Goal: Find specific page/section: Find specific page/section

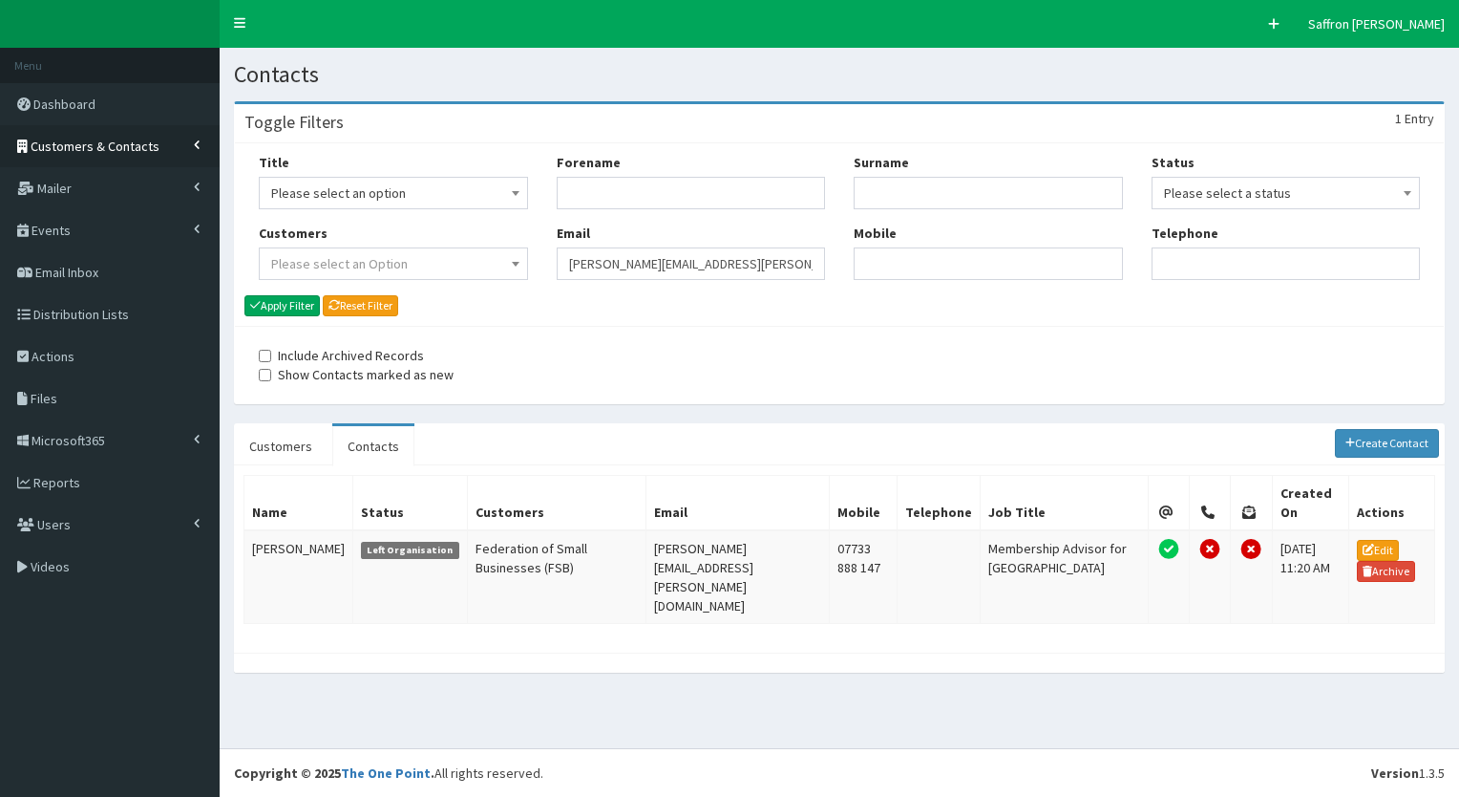
click at [73, 129] on link "Customers & Contacts" at bounding box center [110, 146] width 220 height 42
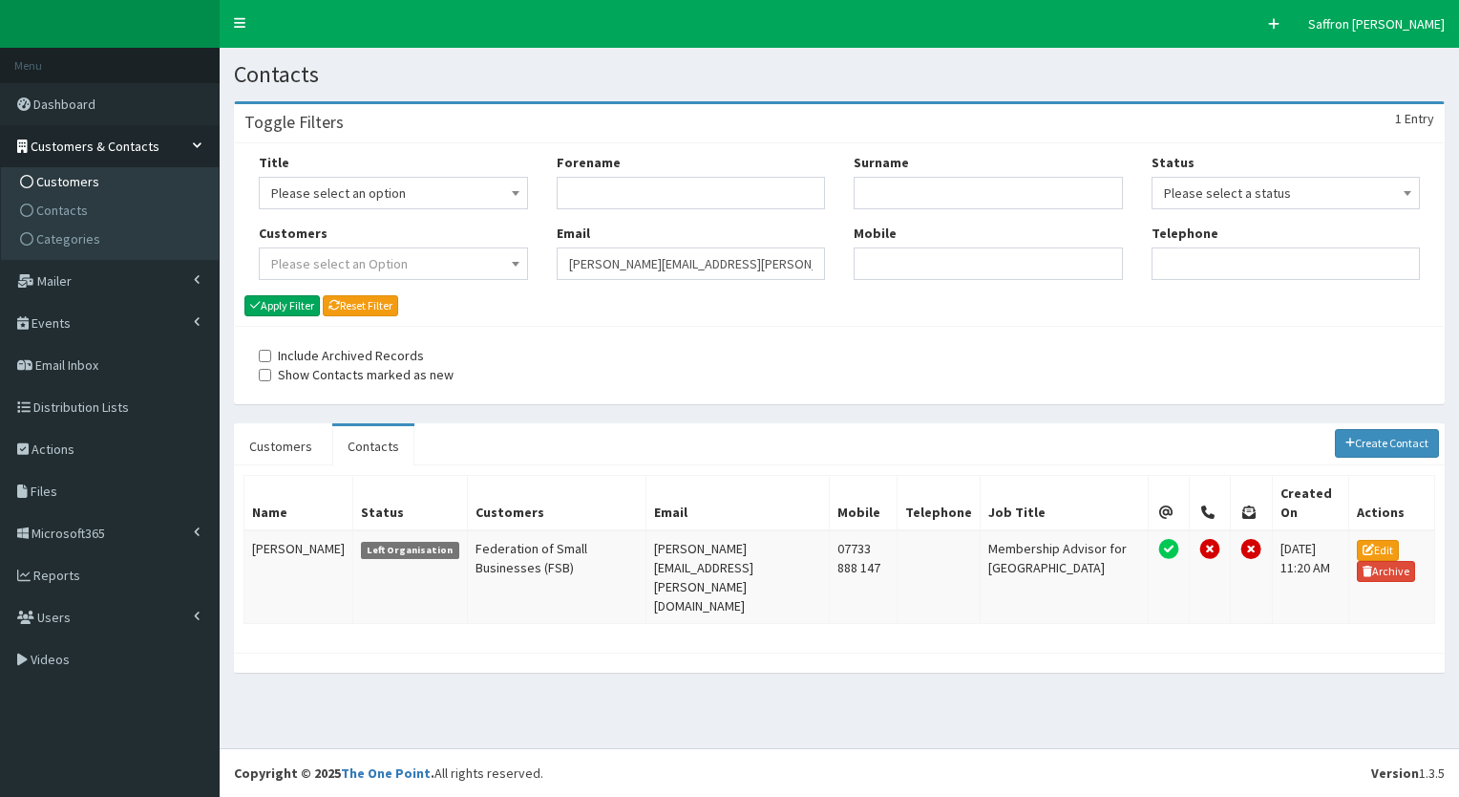
click at [83, 178] on span "Customers" at bounding box center [67, 181] width 63 height 17
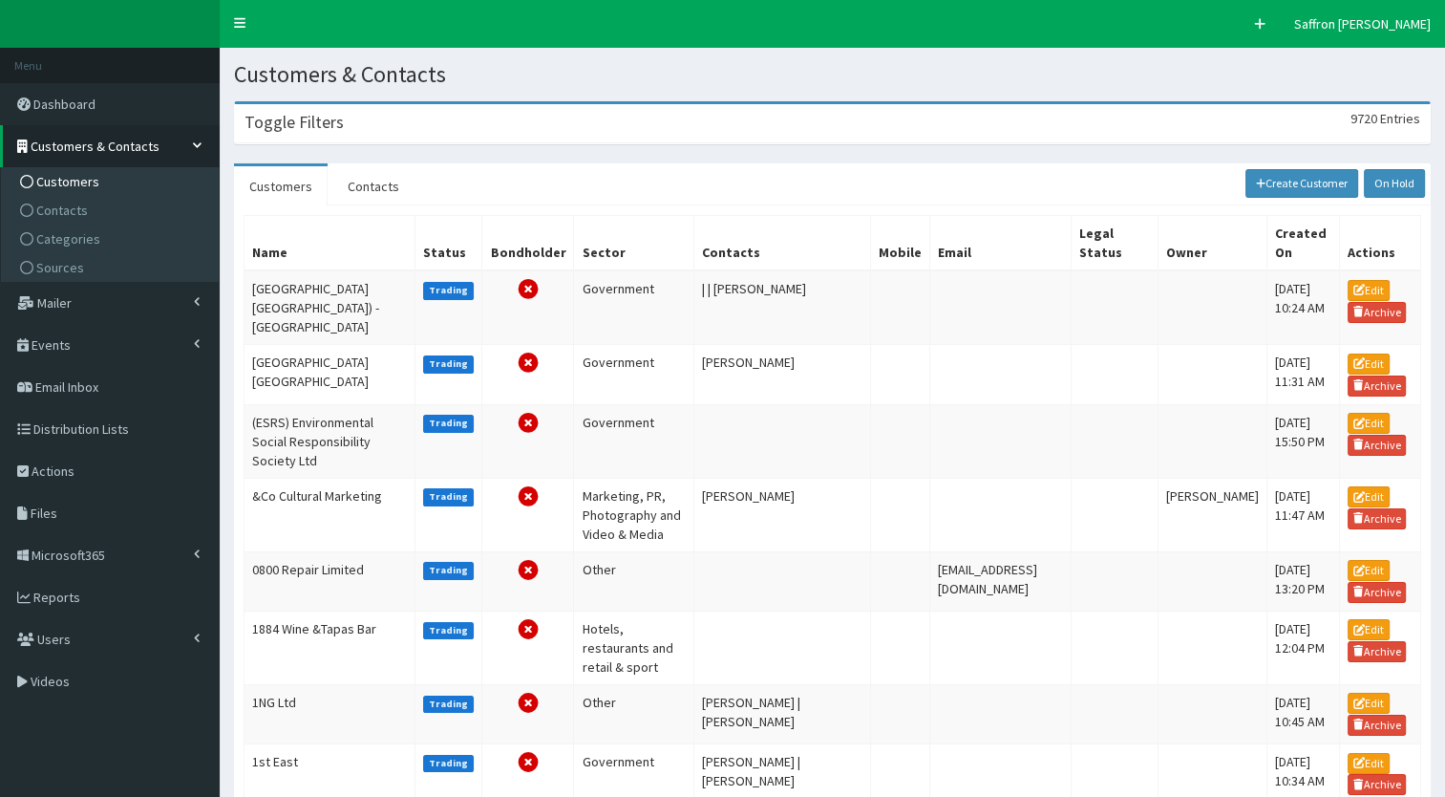
click at [333, 128] on h3 "Toggle Filters" at bounding box center [293, 122] width 99 height 17
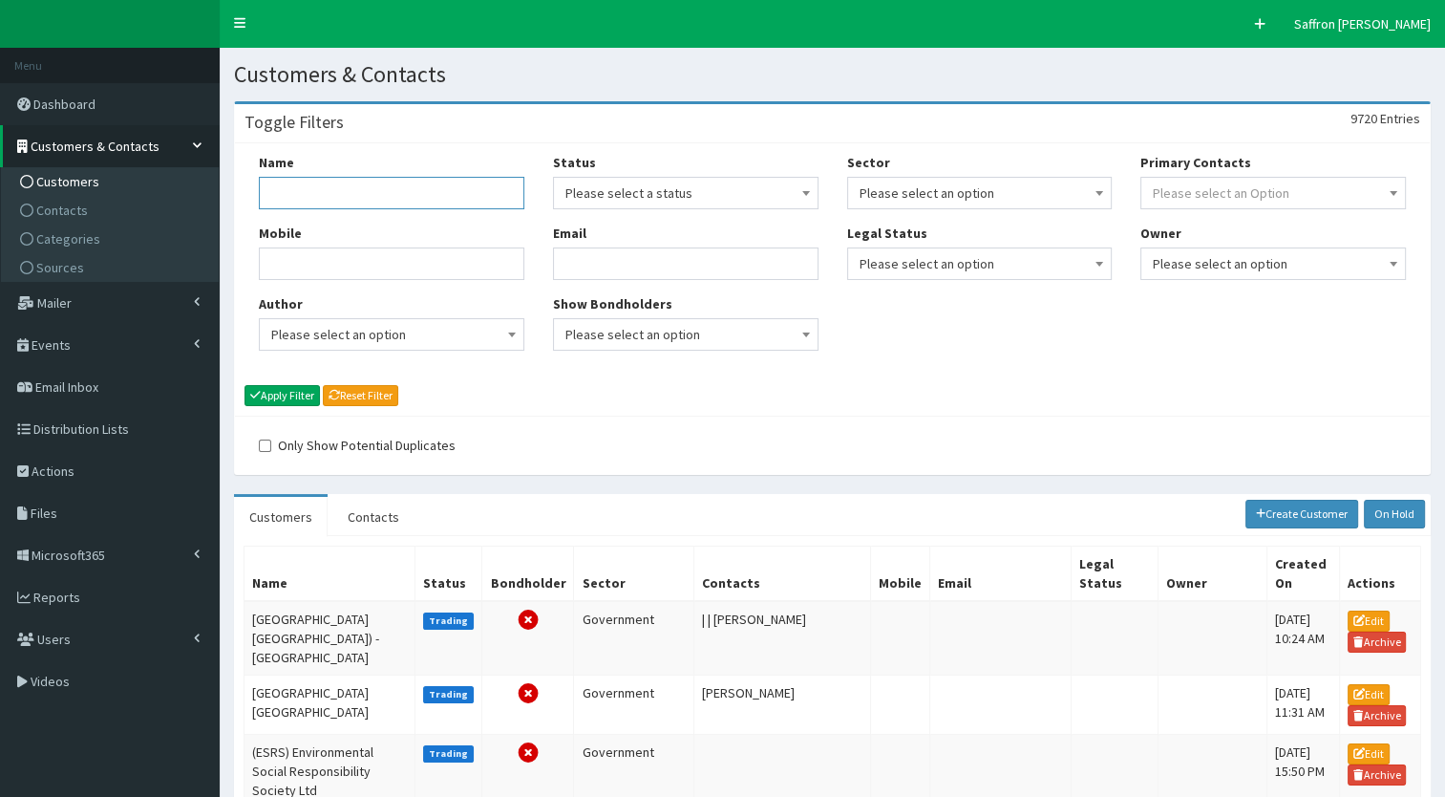
click at [305, 178] on input "Name" at bounding box center [392, 193] width 266 height 32
type input "Humber Energy Board"
click at [244, 385] on button "Apply Filter" at bounding box center [281, 395] width 75 height 21
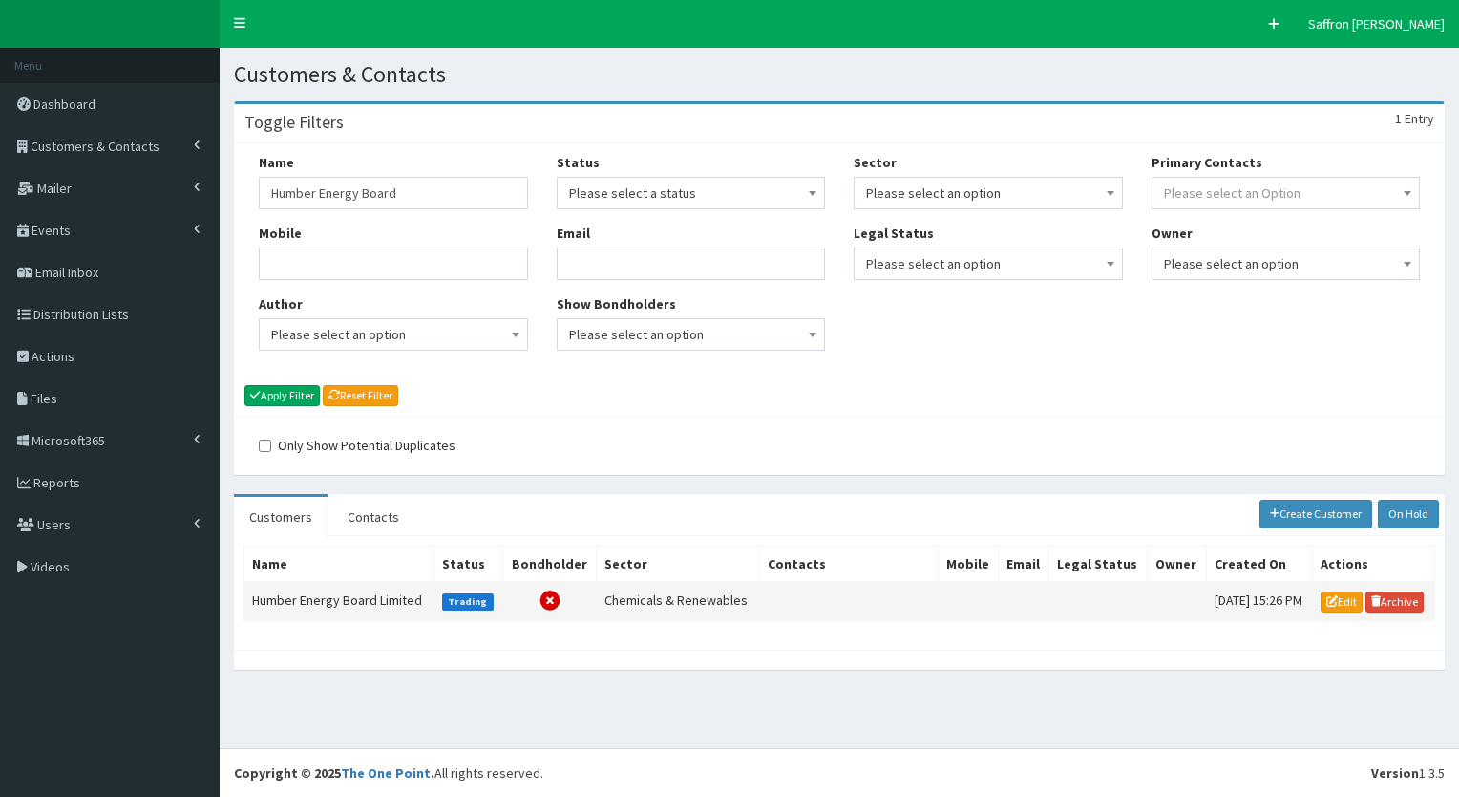
click at [364, 589] on td "Humber Energy Board Limited" at bounding box center [339, 601] width 190 height 38
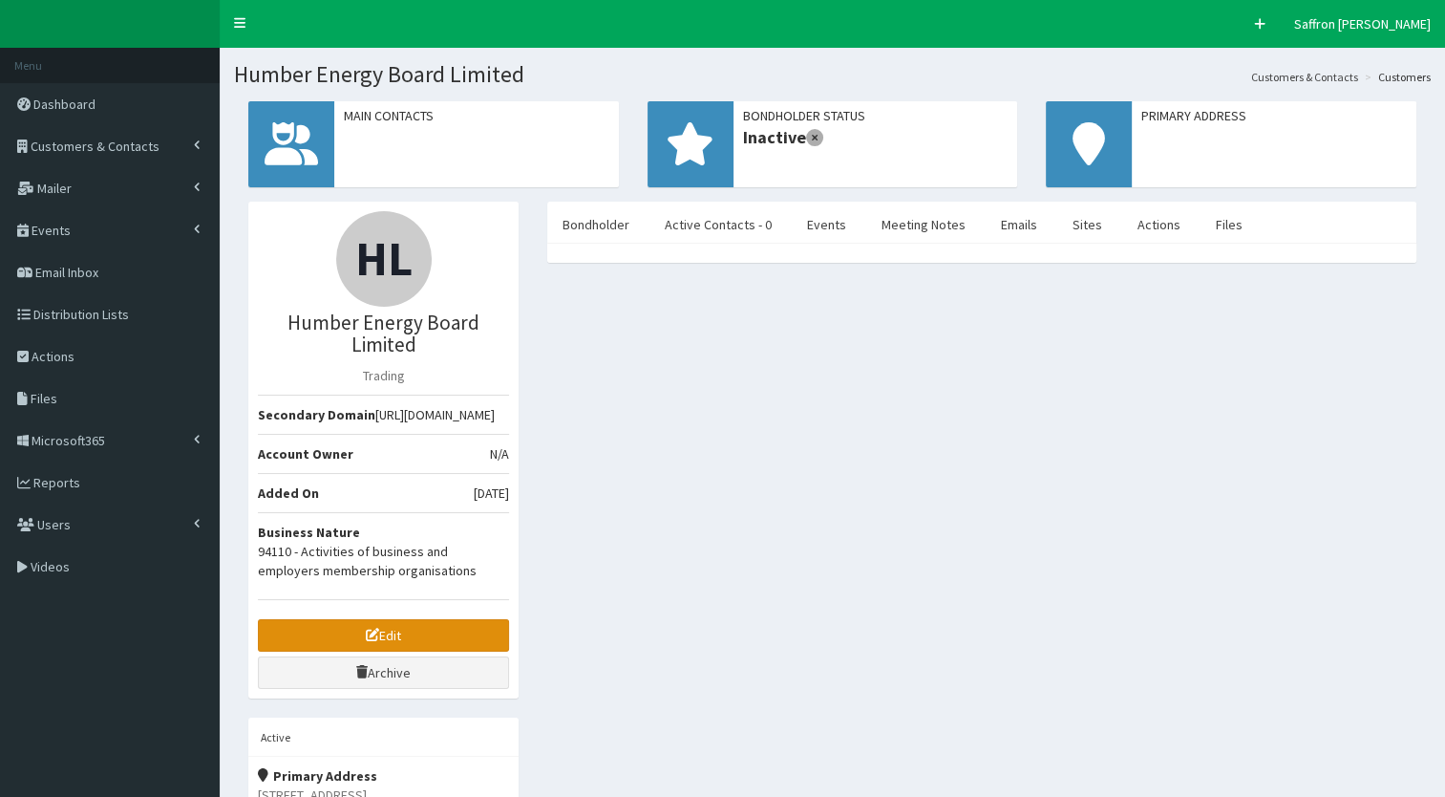
click at [346, 650] on link "Edit" at bounding box center [383, 635] width 251 height 32
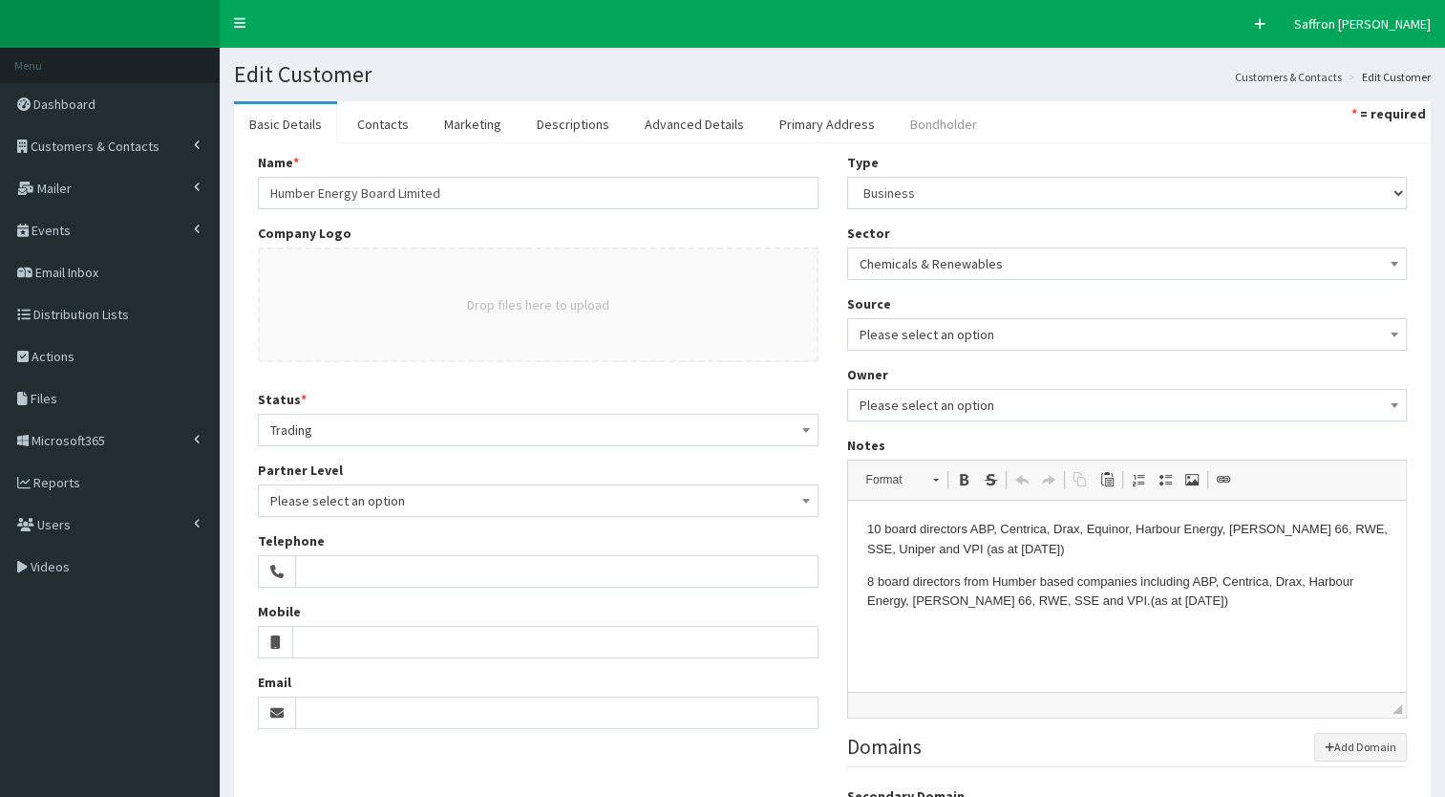
click at [943, 108] on link "Bondholder" at bounding box center [943, 124] width 97 height 40
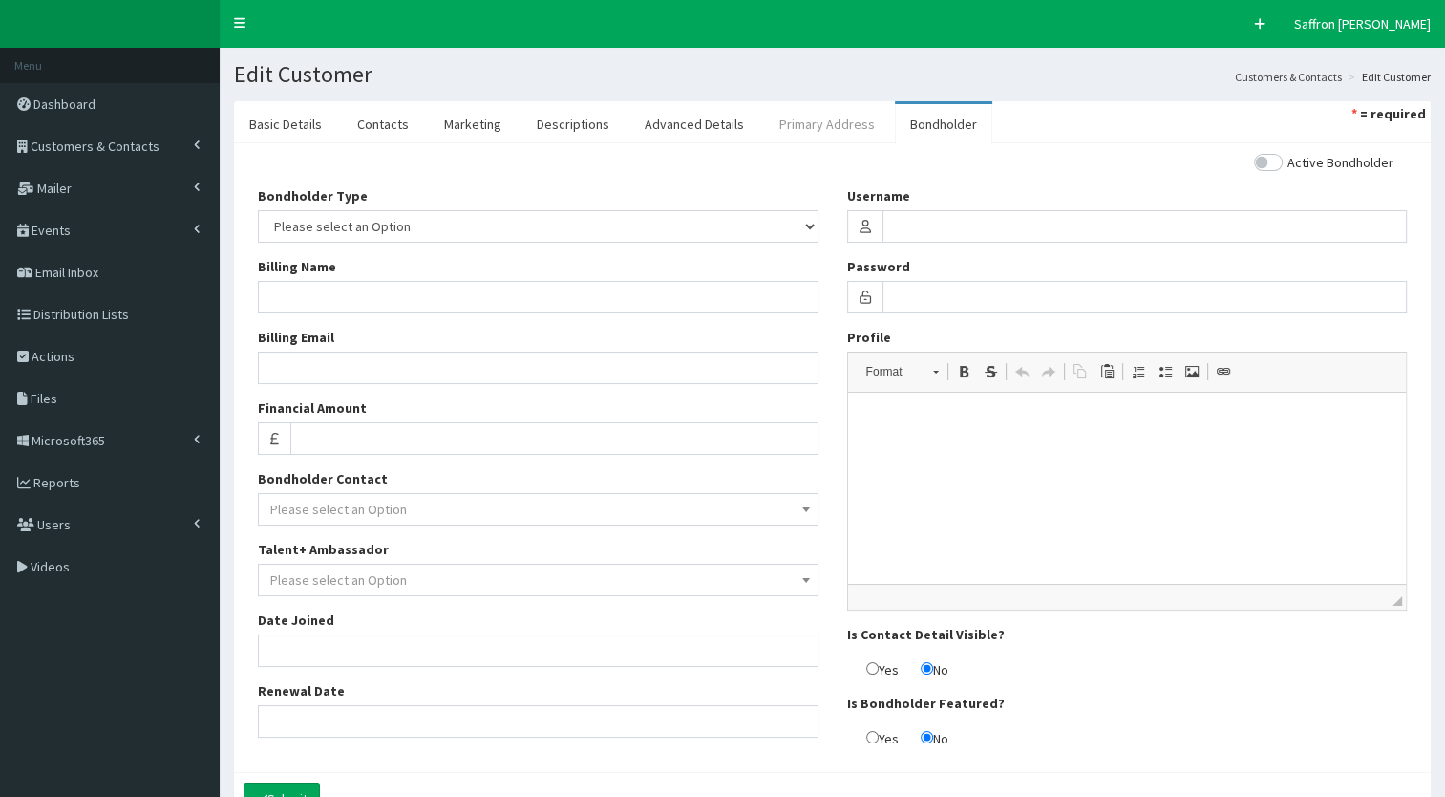
click at [834, 118] on link "Primary Address" at bounding box center [827, 124] width 126 height 40
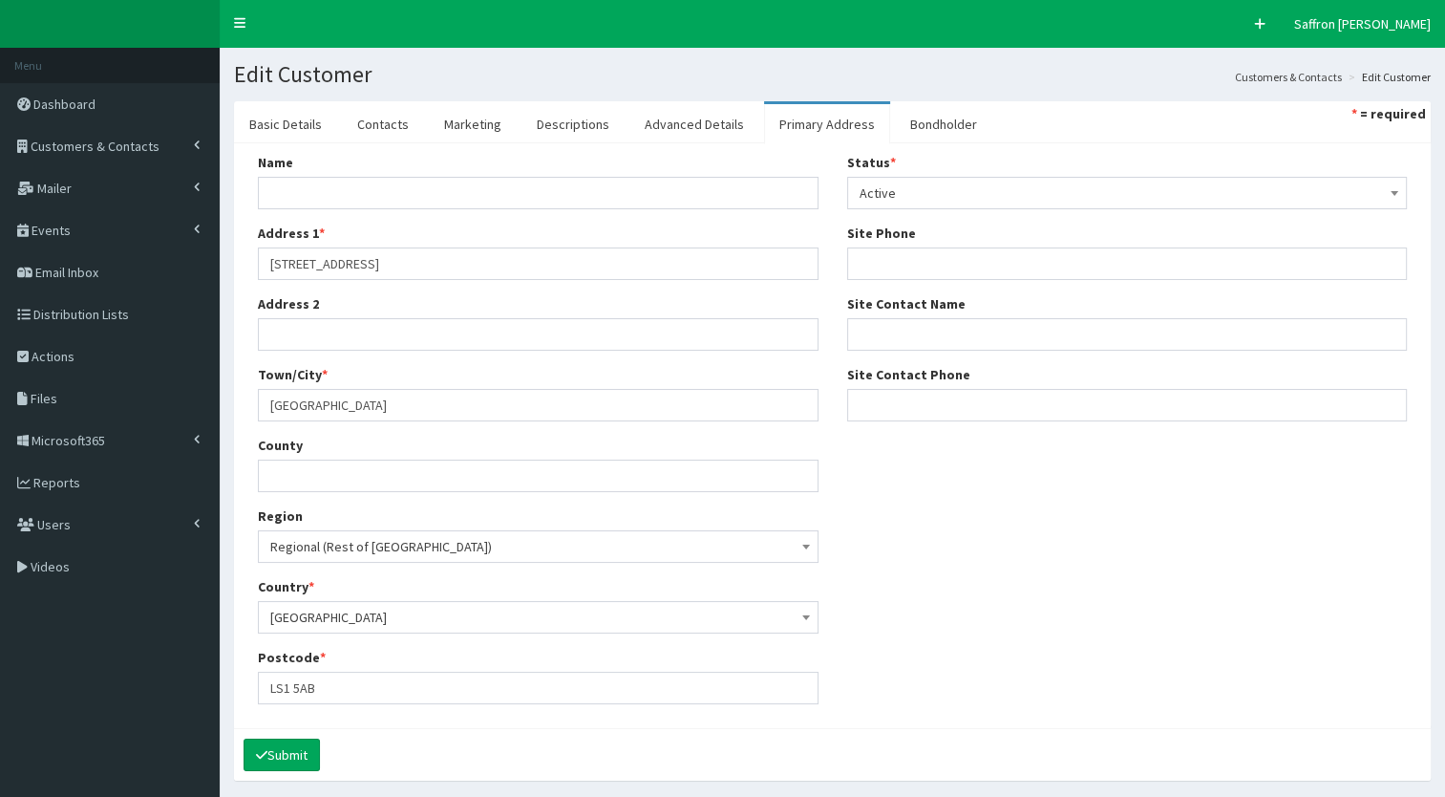
click at [418, 105] on ul "Basic Details Contacts Marketing Descriptions Advanced Details Primary Address …" at bounding box center [832, 122] width 1197 height 42
click at [374, 143] on link "Contacts" at bounding box center [383, 124] width 82 height 40
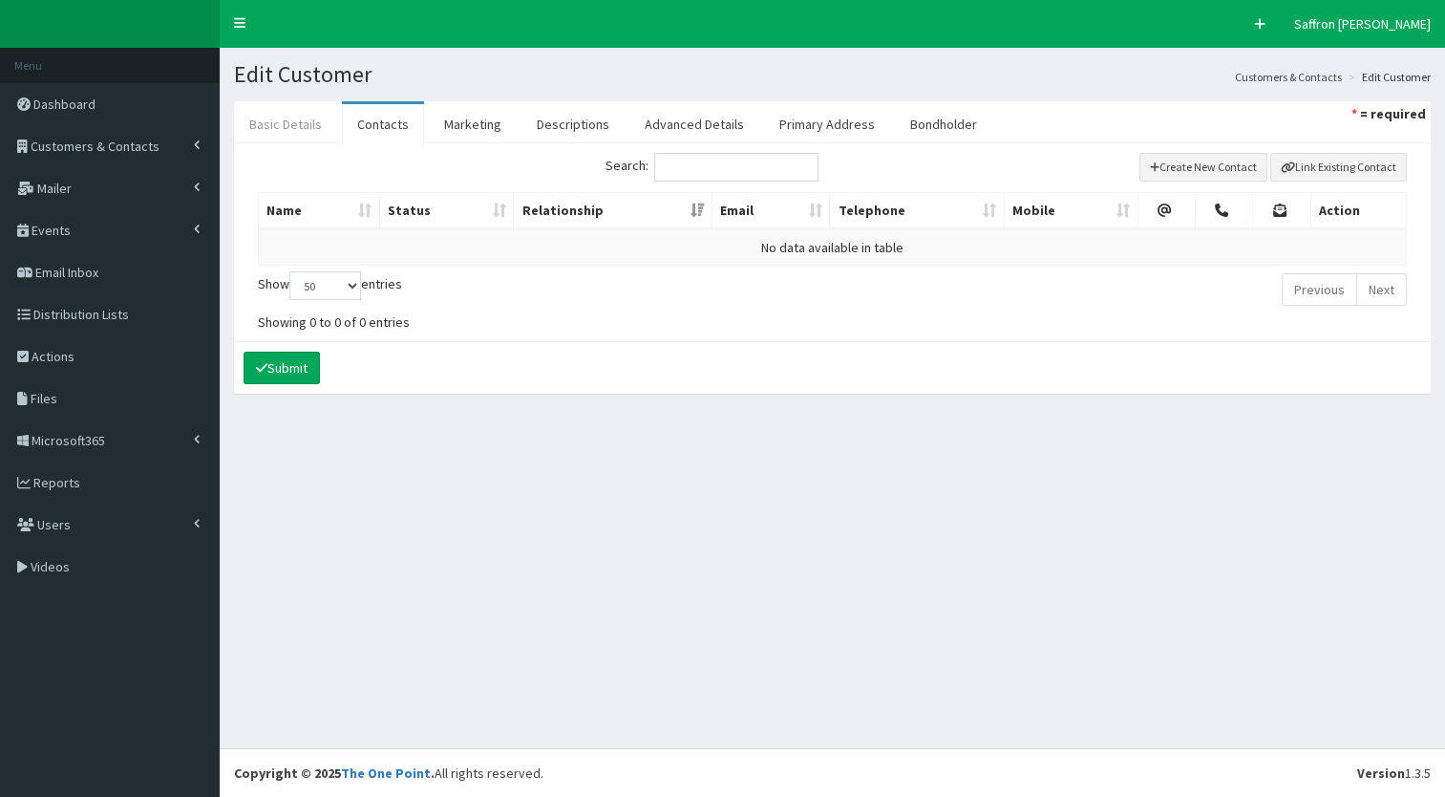
click at [299, 136] on link "Basic Details" at bounding box center [285, 124] width 103 height 40
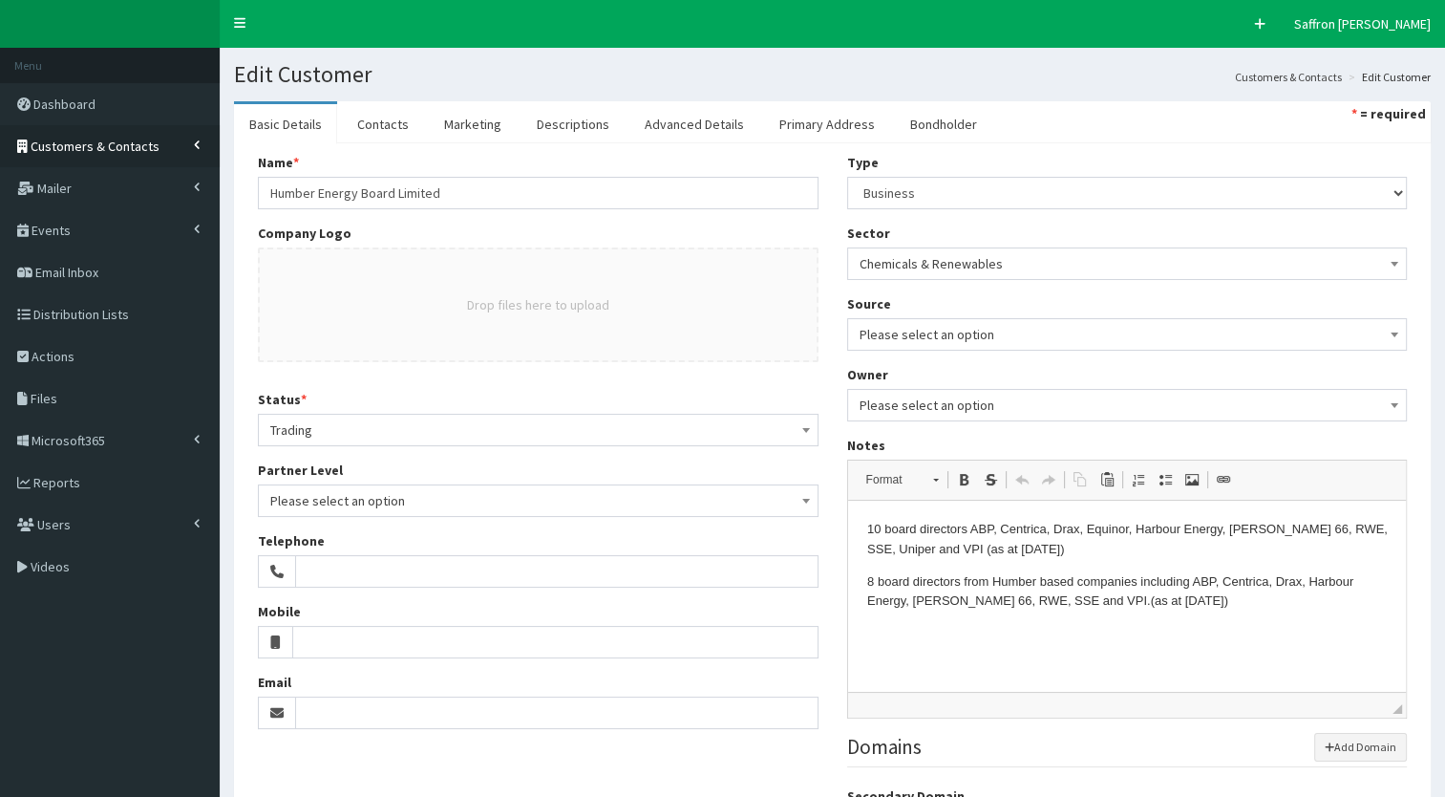
click at [156, 143] on link "Customers & Contacts" at bounding box center [110, 146] width 220 height 42
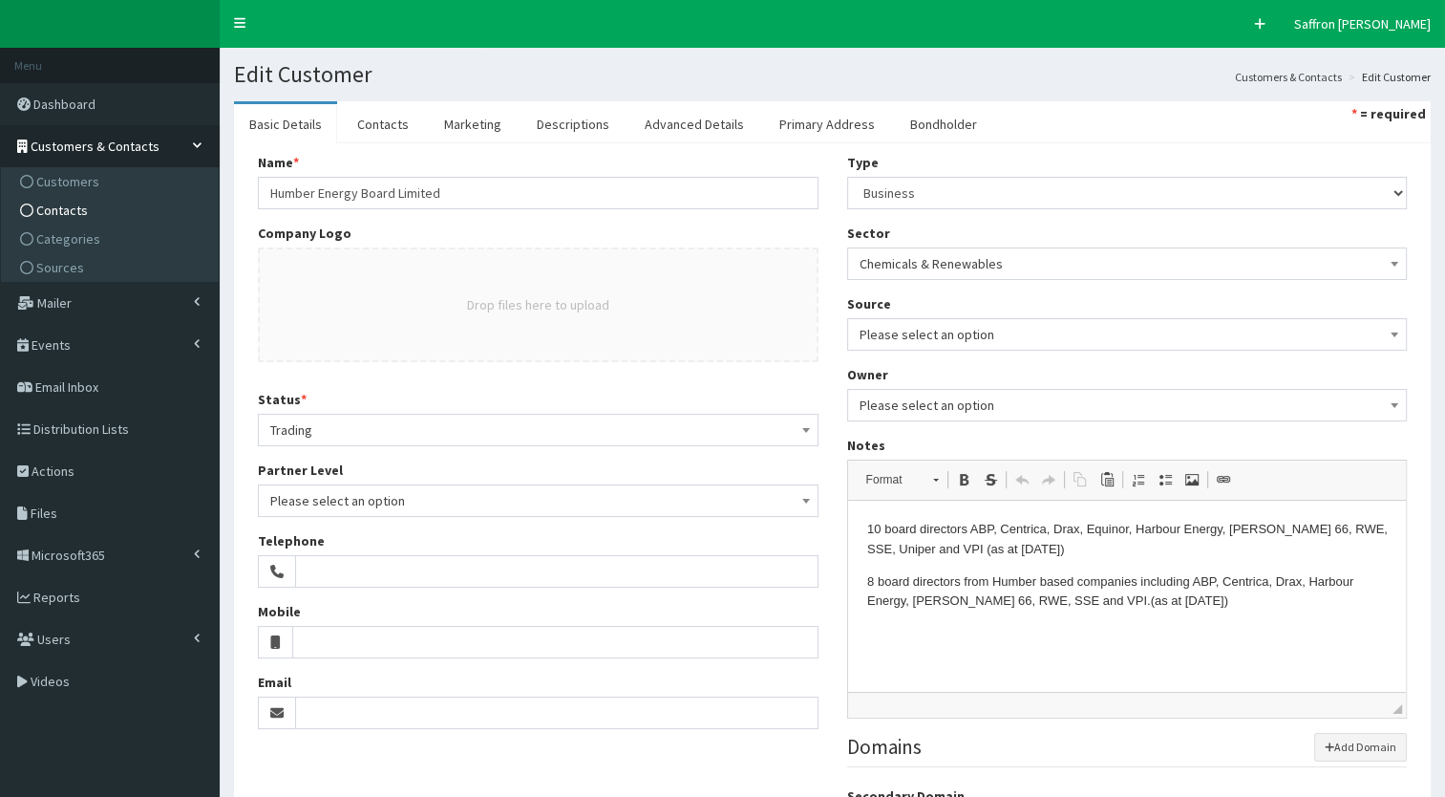
click at [64, 202] on span "Contacts" at bounding box center [62, 210] width 52 height 17
